Goal: Obtain resource: Obtain resource

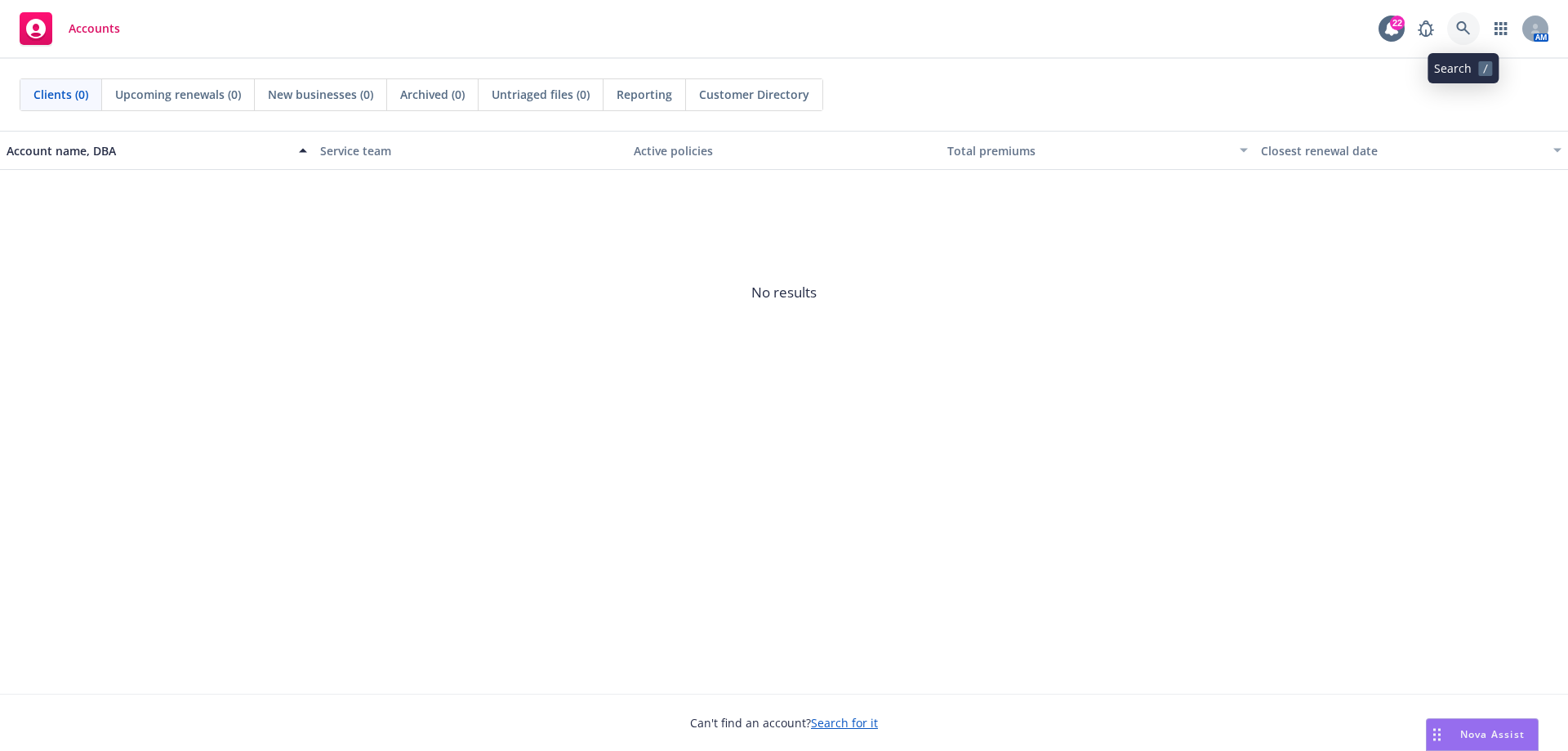
click at [1456, 30] on icon at bounding box center [1463, 28] width 14 height 14
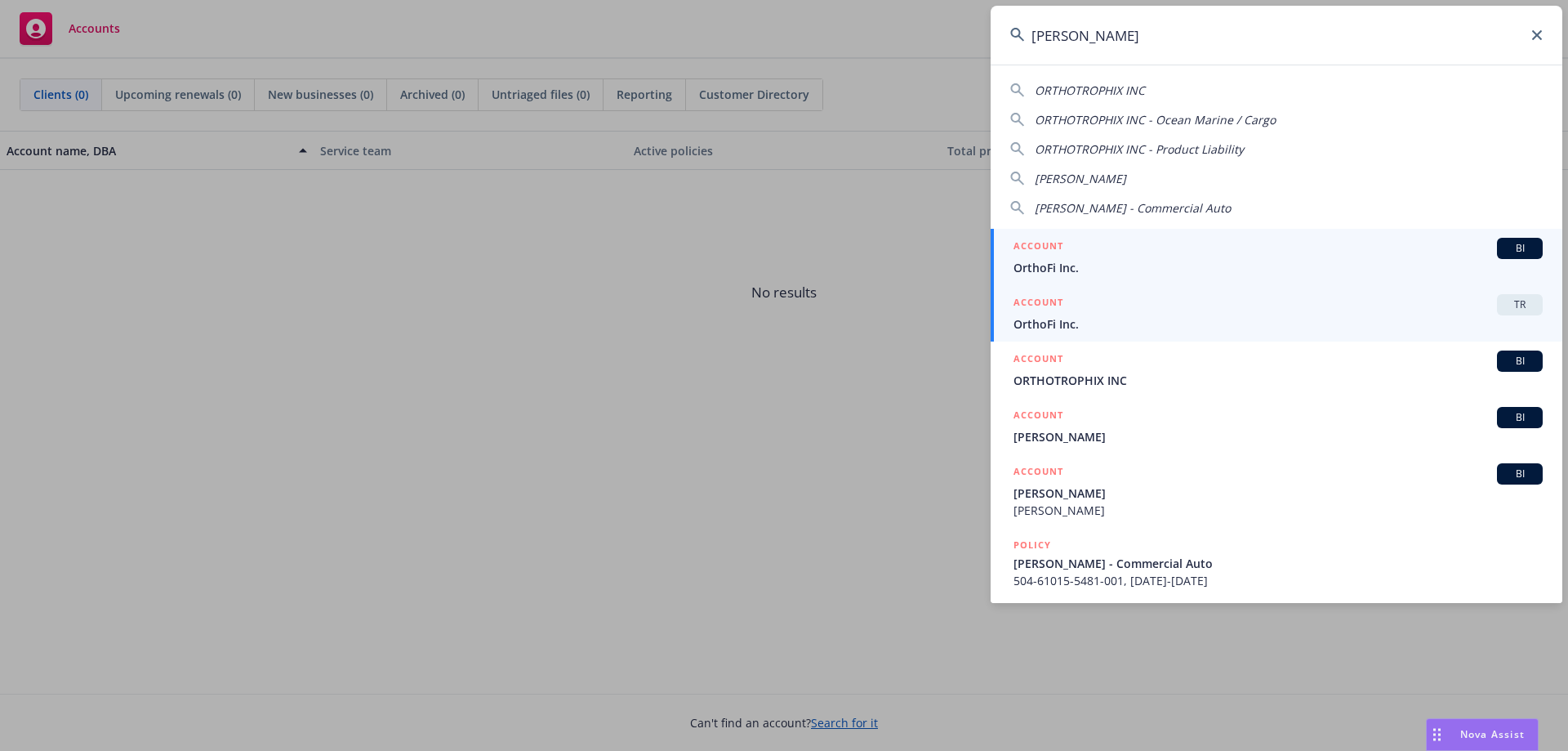
type input "[PERSON_NAME]"
click at [1089, 334] on link "ACCOUNT TR OrthoFi Inc." at bounding box center [1276, 313] width 571 height 56
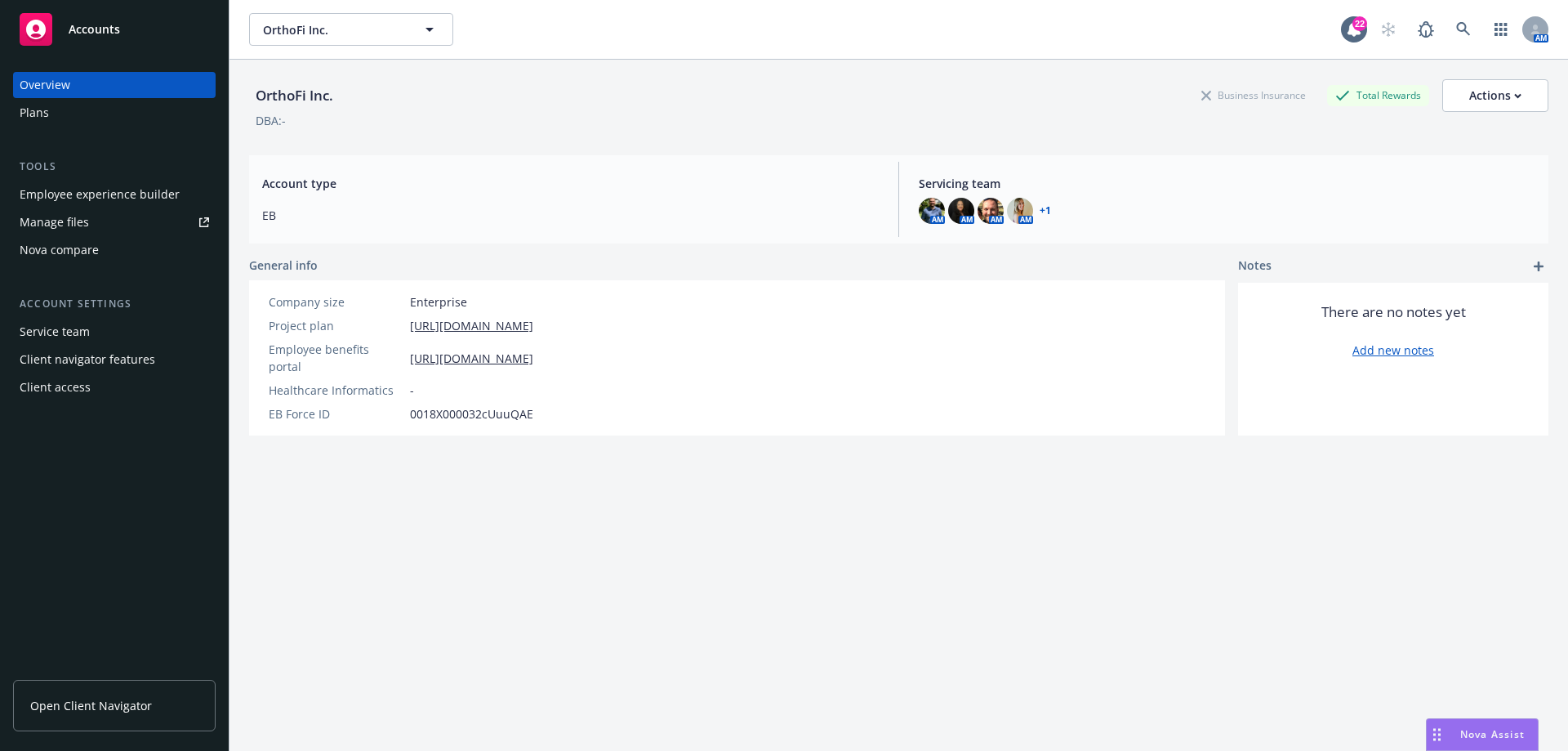
click at [64, 105] on div "Plans" at bounding box center [114, 112] width 189 height 26
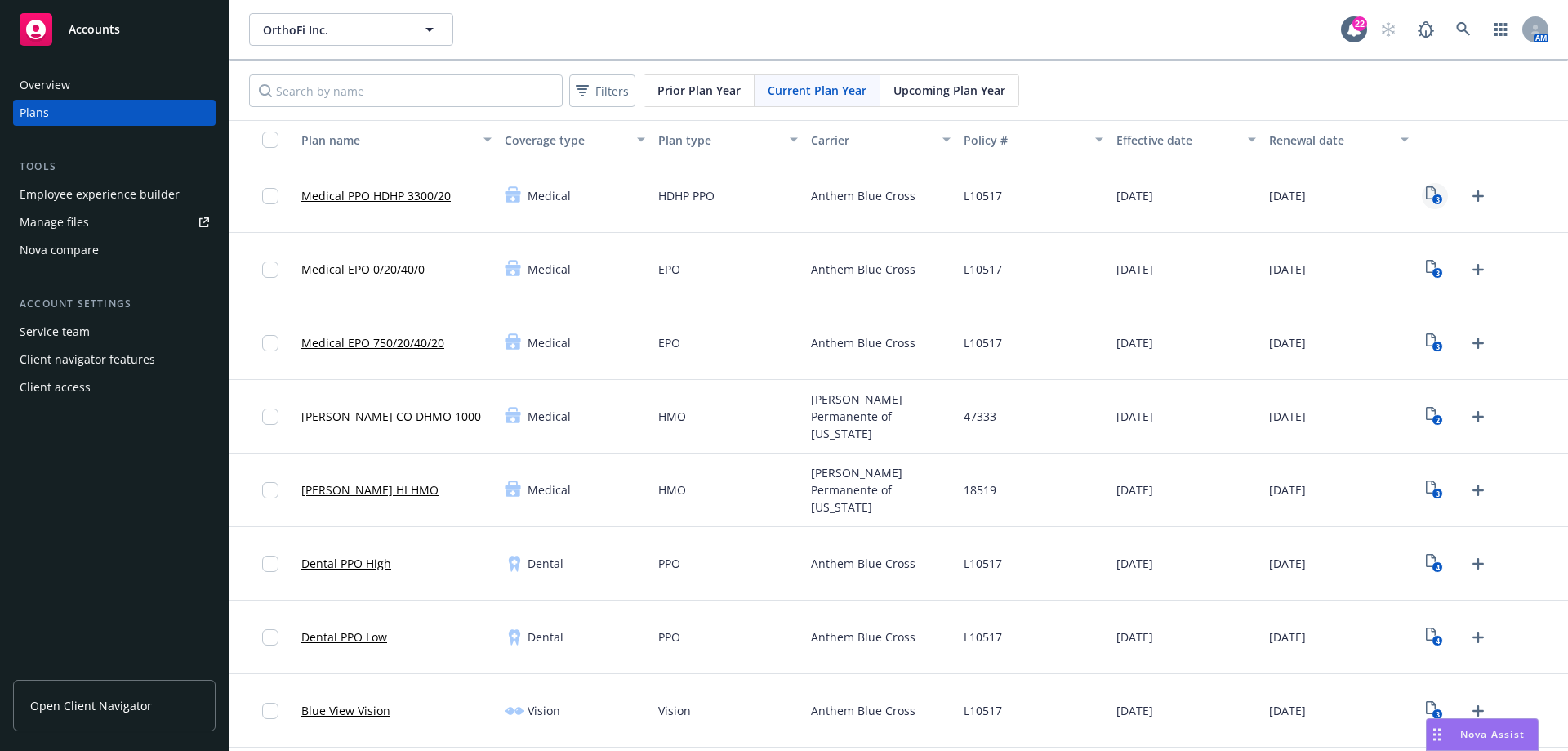
click at [1421, 196] on link "3" at bounding box center [1434, 196] width 26 height 26
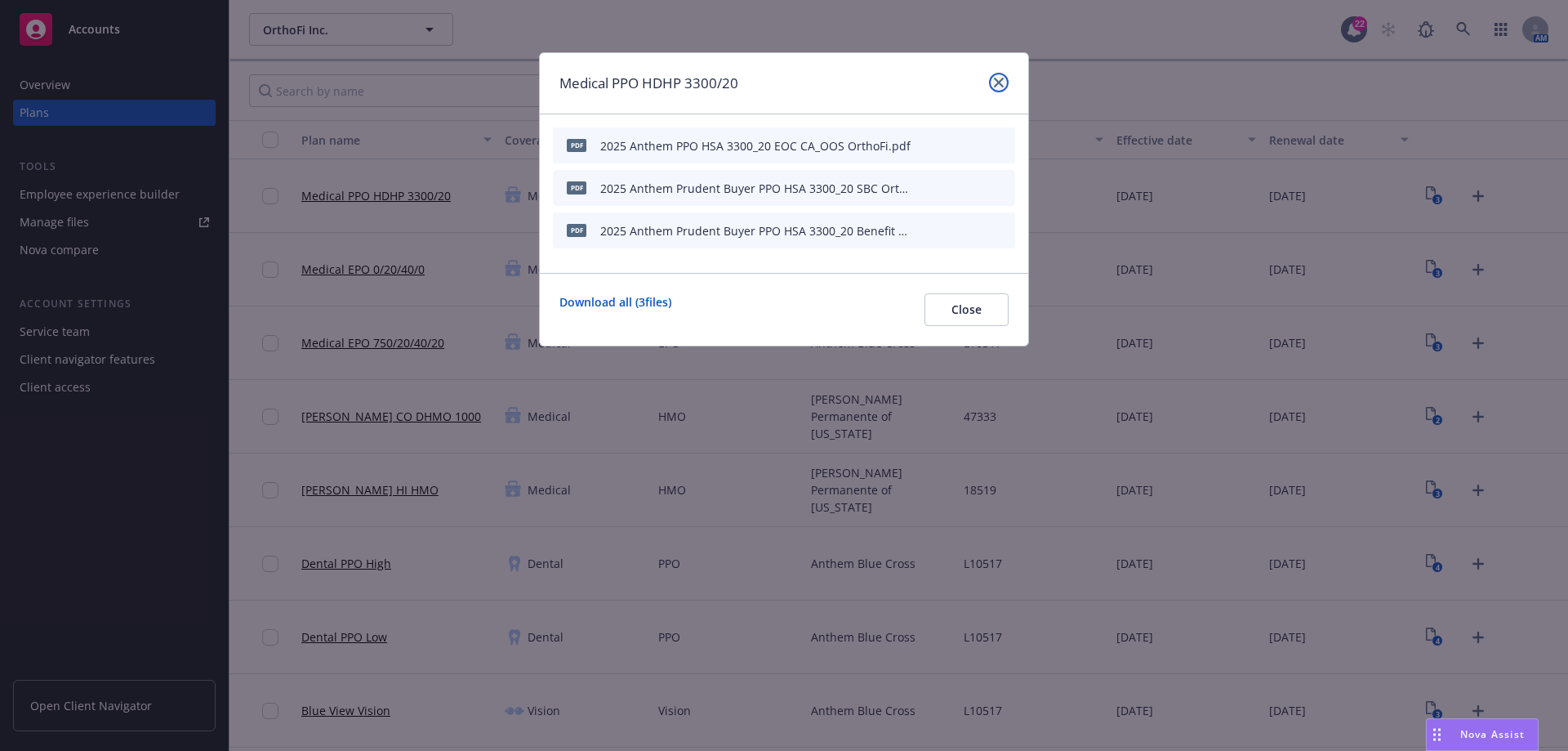
click at [1001, 79] on icon "close" at bounding box center [999, 82] width 10 height 10
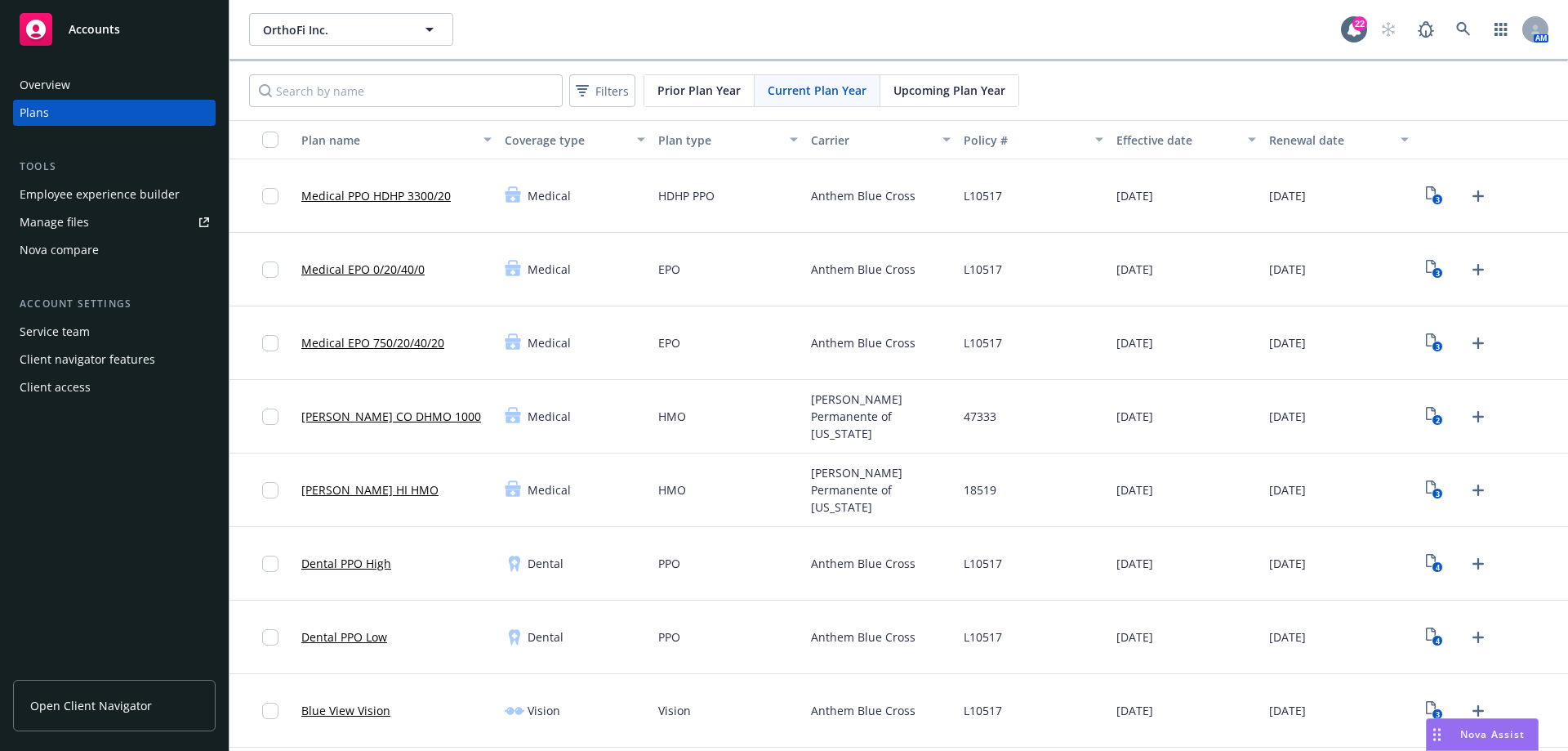
click at [688, 80] on div "Prior Plan Year" at bounding box center [700, 91] width 110 height 31
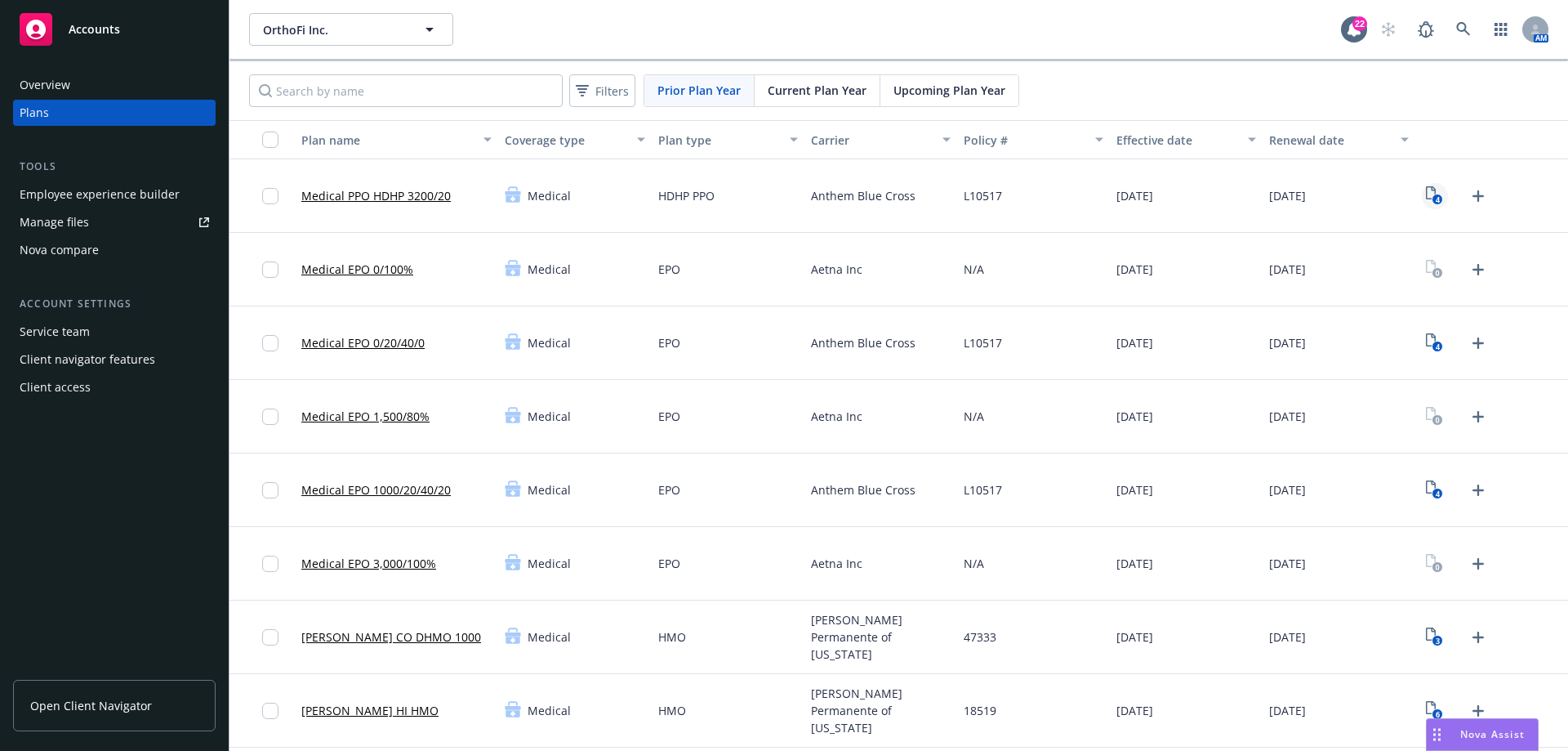
click at [1426, 189] on icon "4" at bounding box center [1434, 196] width 17 height 19
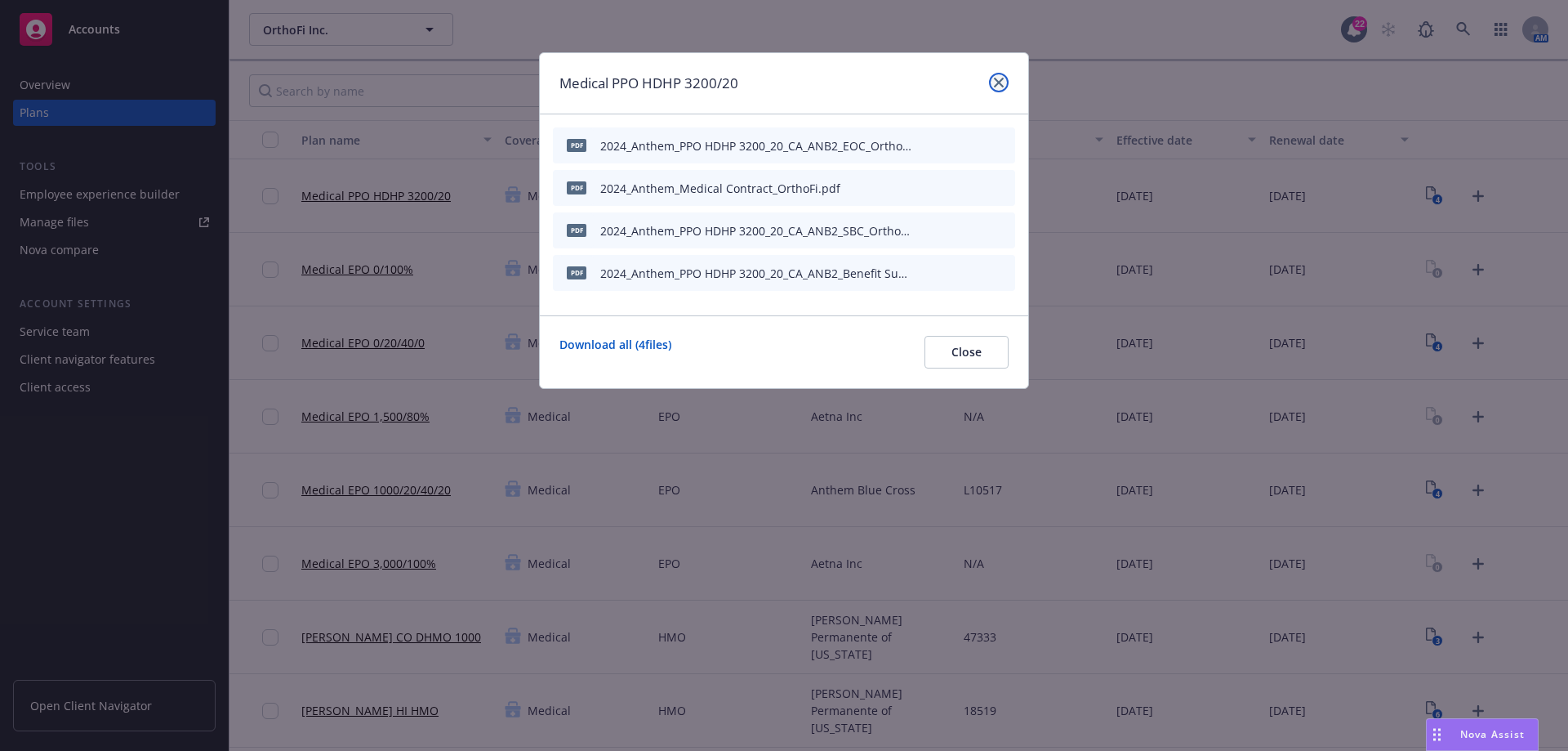
click at [1002, 79] on icon "close" at bounding box center [999, 82] width 10 height 10
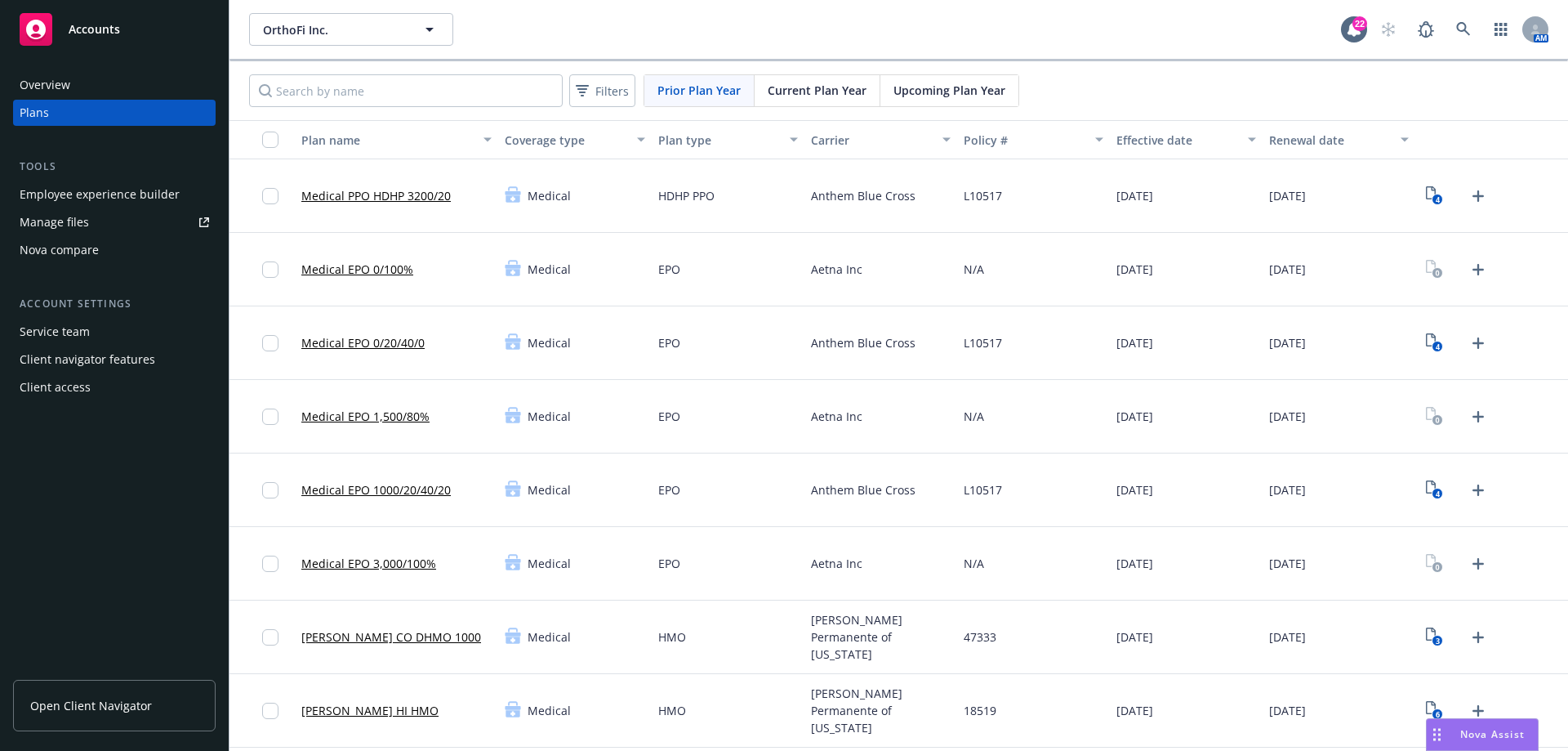
click at [806, 97] on span "Current Plan Year" at bounding box center [817, 90] width 99 height 17
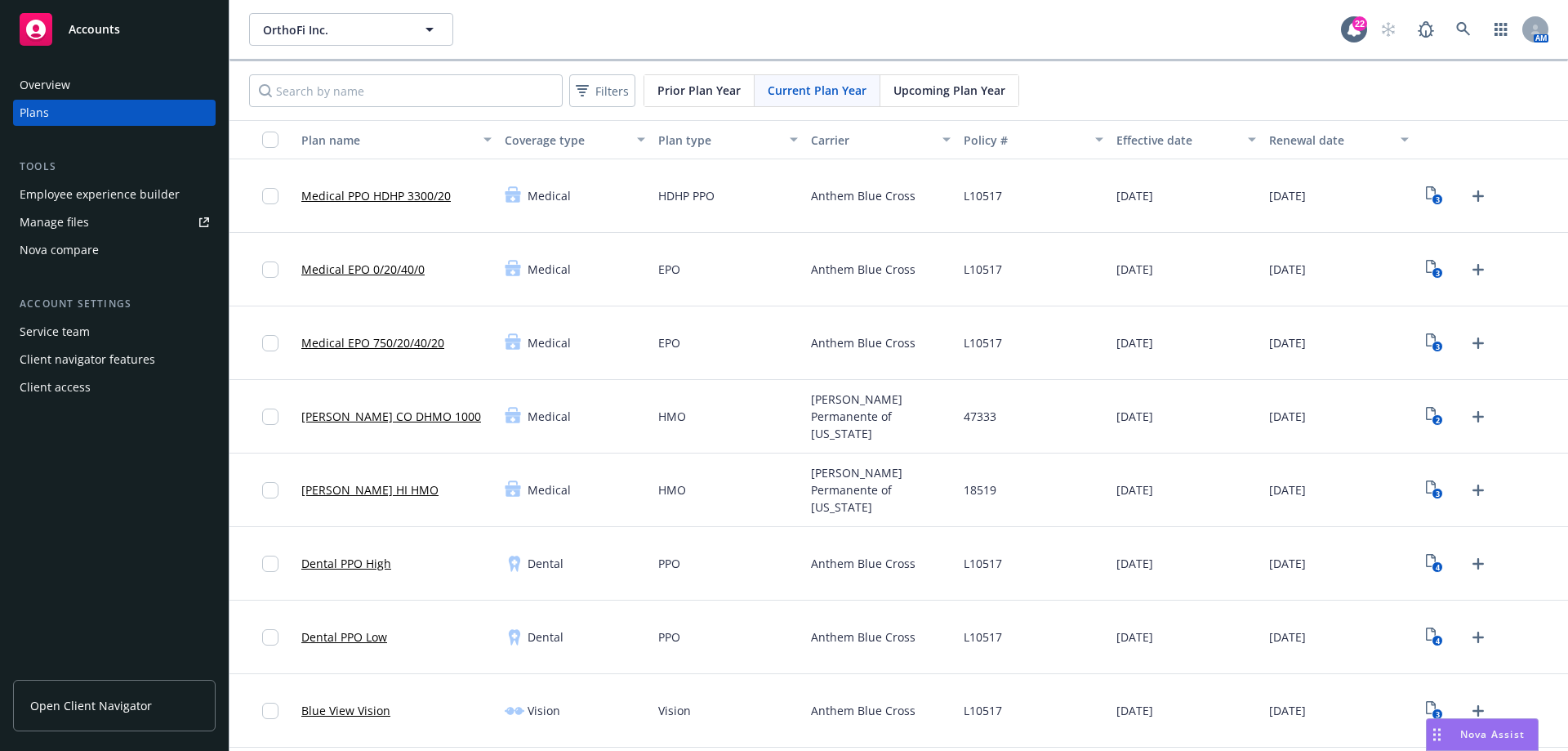
click at [86, 221] on div "Manage files" at bounding box center [54, 222] width 70 height 26
